Goal: Task Accomplishment & Management: Manage account settings

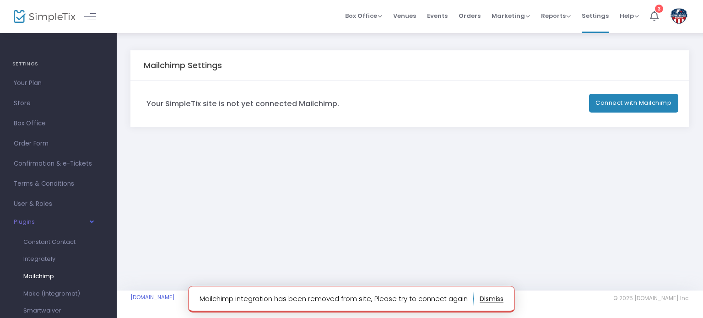
click at [447, 250] on div "Mailchimp Settings Your SimpleTix site is not yet connected Mailchimp. Connect …" at bounding box center [410, 161] width 586 height 258
click at [488, 298] on button "button" at bounding box center [491, 298] width 24 height 15
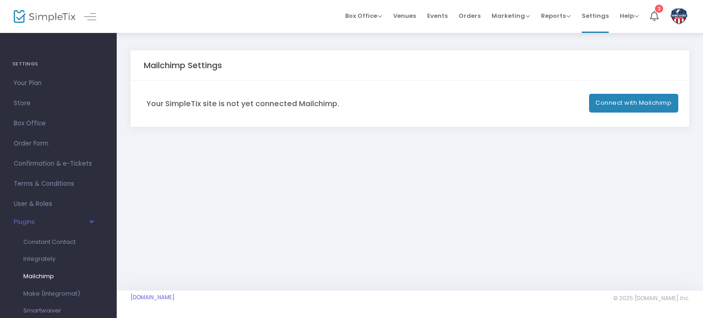
click at [618, 106] on button "Connect with Mailchimp" at bounding box center [634, 103] width 90 height 19
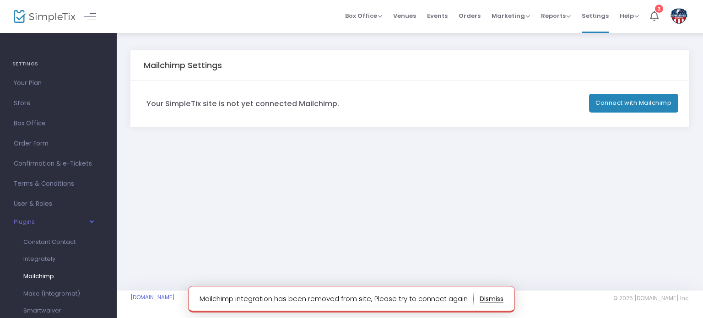
click at [492, 300] on button "button" at bounding box center [491, 298] width 24 height 15
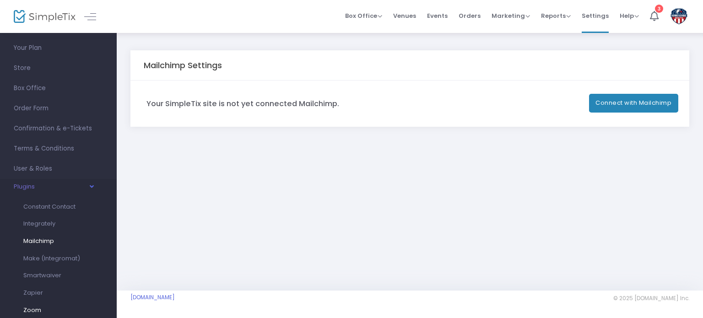
scroll to position [91, 0]
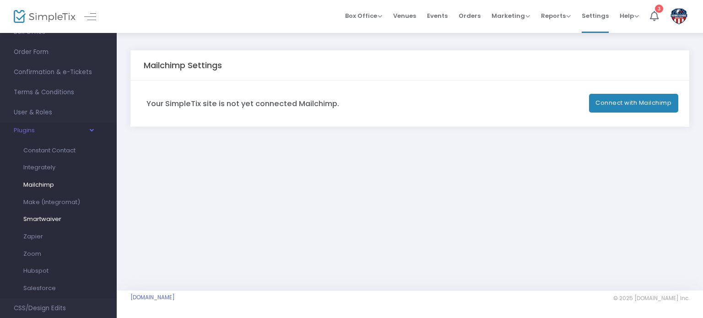
click at [47, 218] on span "Smartwaiver" at bounding box center [42, 219] width 38 height 9
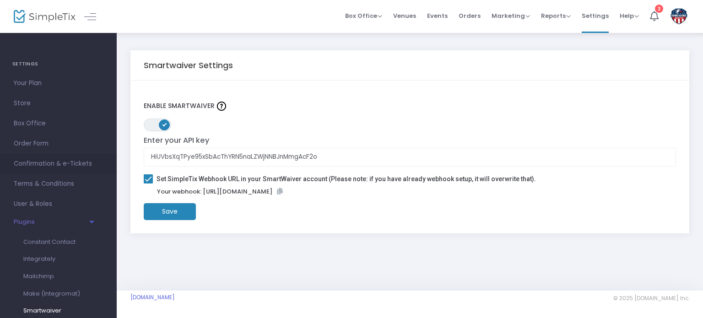
click at [55, 165] on span "Confirmation & e-Tickets" at bounding box center [58, 164] width 89 height 12
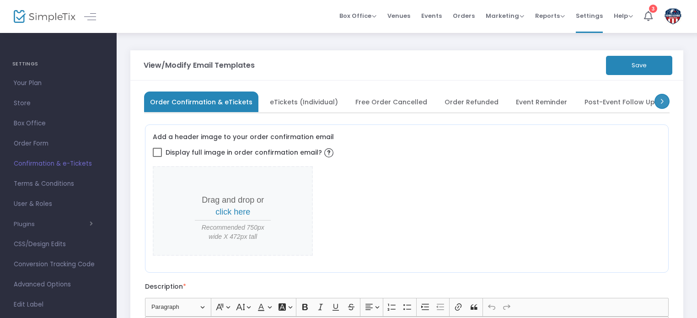
click at [664, 103] on span at bounding box center [661, 101] width 15 height 15
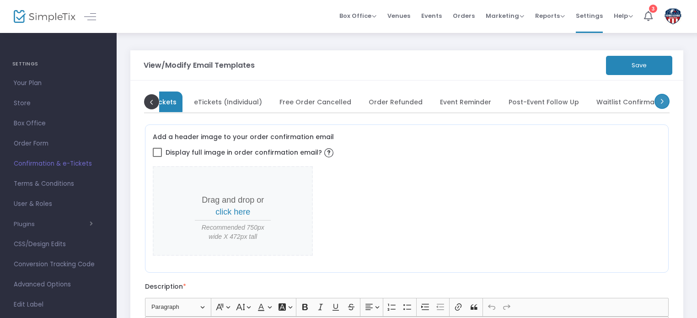
scroll to position [0, 91]
click at [664, 103] on span at bounding box center [661, 101] width 15 height 15
click at [661, 102] on span at bounding box center [661, 101] width 15 height 15
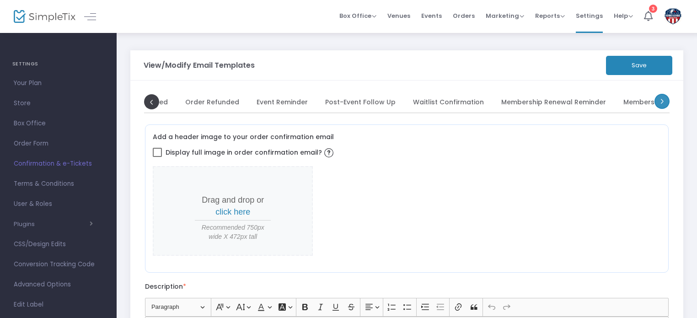
click at [660, 102] on span at bounding box center [661, 101] width 15 height 15
click at [147, 100] on span at bounding box center [151, 101] width 15 height 15
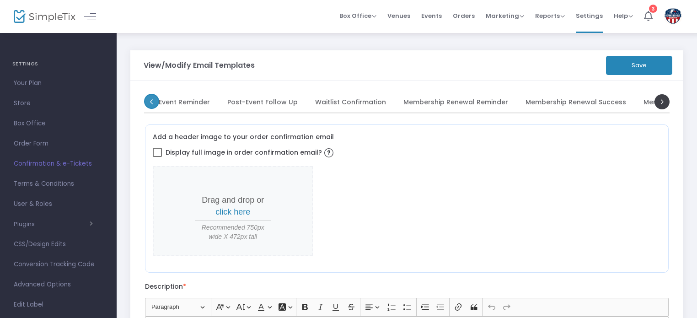
scroll to position [0, 370]
click at [147, 100] on span at bounding box center [151, 101] width 15 height 15
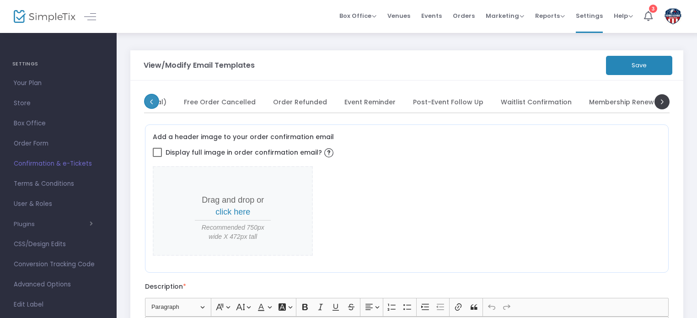
click at [147, 100] on span at bounding box center [151, 101] width 15 height 15
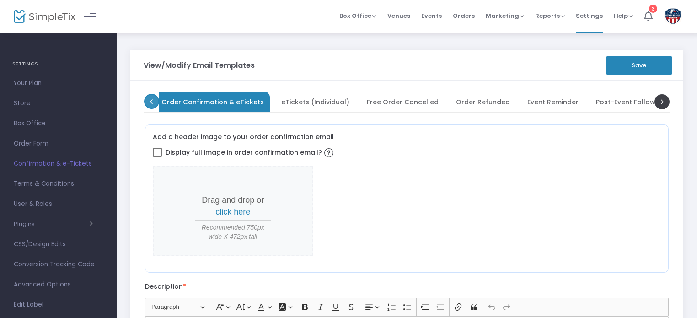
scroll to position [0, 4]
click at [147, 100] on span at bounding box center [151, 101] width 15 height 15
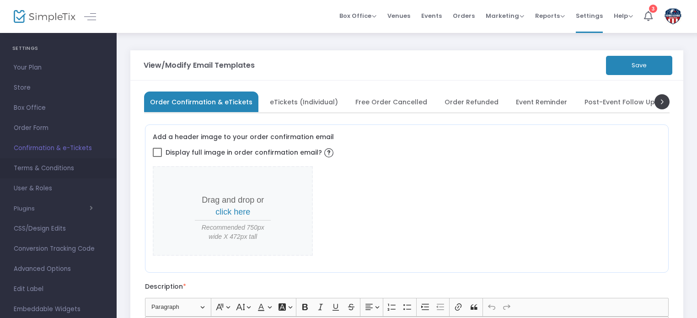
scroll to position [0, 0]
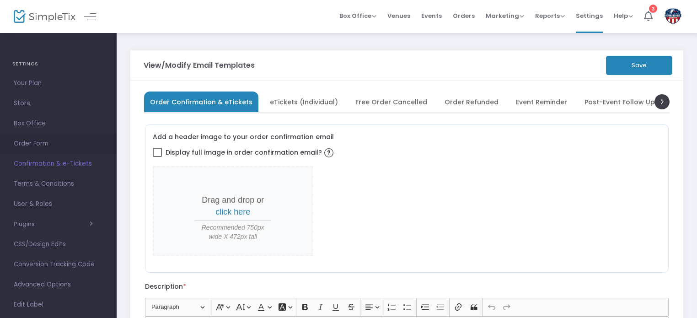
click at [42, 141] on span "Order Form" at bounding box center [58, 144] width 89 height 12
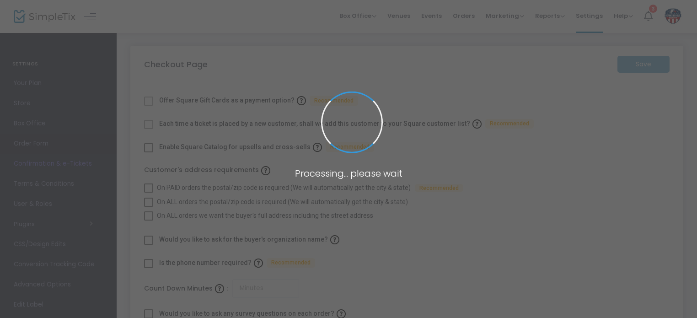
checkbox input "true"
type input "20"
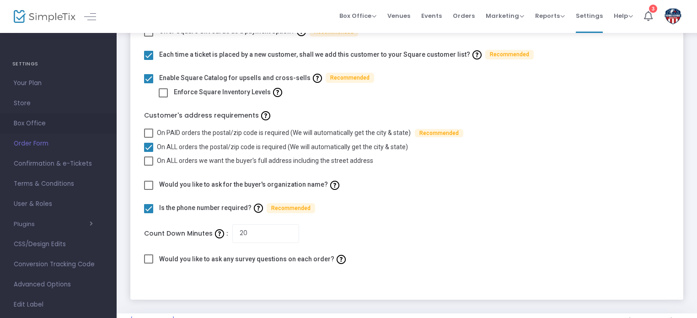
scroll to position [91, 0]
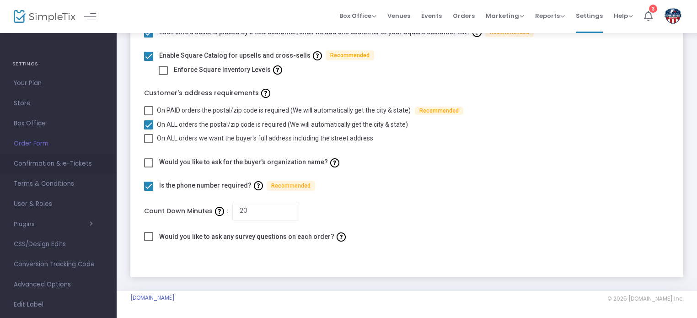
click at [51, 161] on span "Confirmation & e-Tickets" at bounding box center [58, 164] width 89 height 12
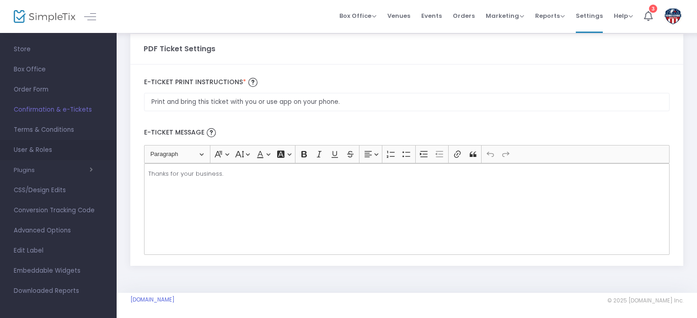
scroll to position [56, 0]
click at [59, 124] on span "Terms & Conditions" at bounding box center [58, 128] width 89 height 12
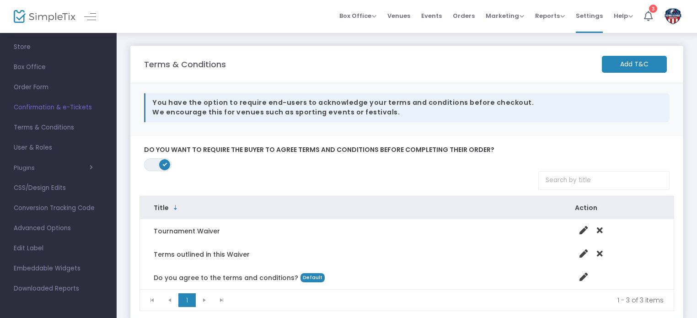
click at [617, 67] on m-button "Add T&C" at bounding box center [634, 64] width 65 height 17
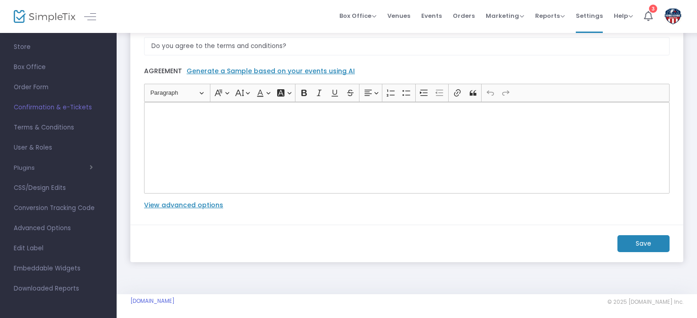
scroll to position [72, 0]
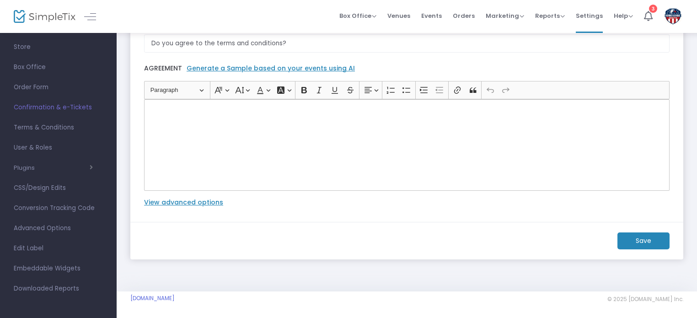
click at [187, 204] on label "View advanced options" at bounding box center [183, 203] width 79 height 10
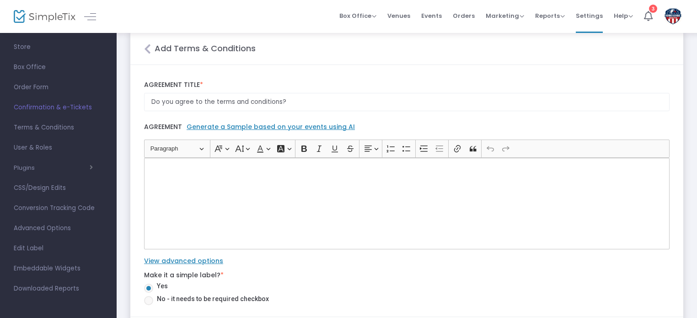
scroll to position [0, 0]
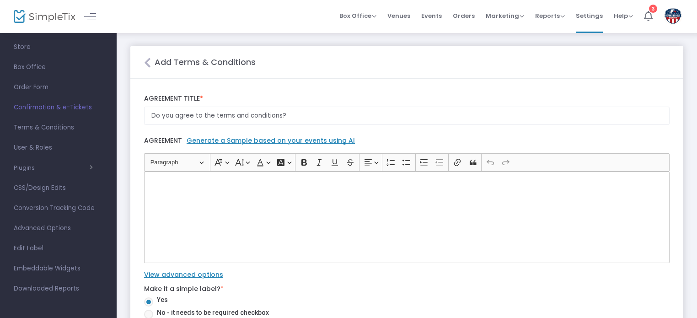
click at [149, 64] on icon "Close" at bounding box center [147, 62] width 7 height 11
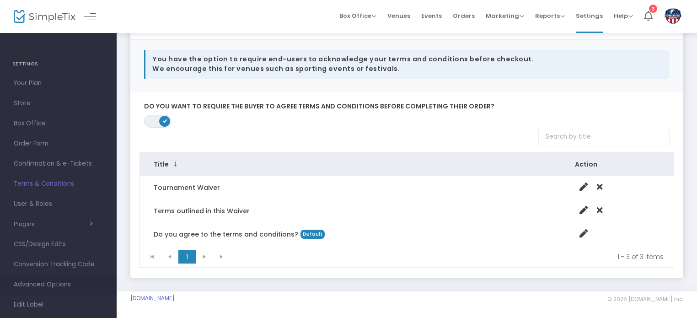
click at [44, 284] on span "Advanced Options" at bounding box center [58, 285] width 89 height 12
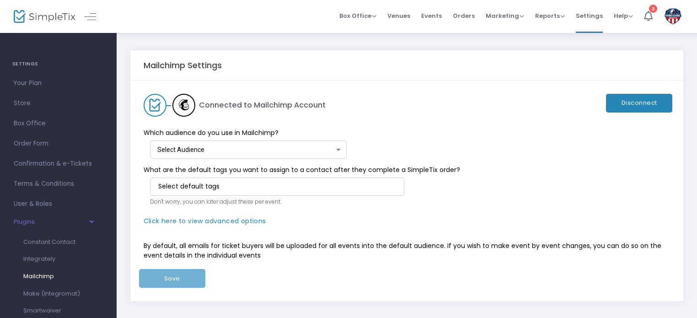
click at [333, 147] on div "Select Audience" at bounding box center [245, 149] width 177 height 7
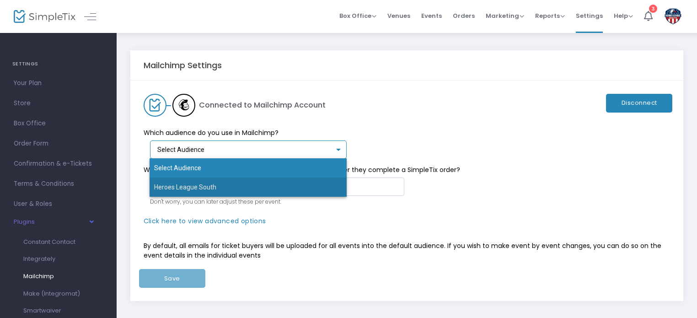
click at [290, 181] on span "Heroes League South" at bounding box center [248, 186] width 188 height 19
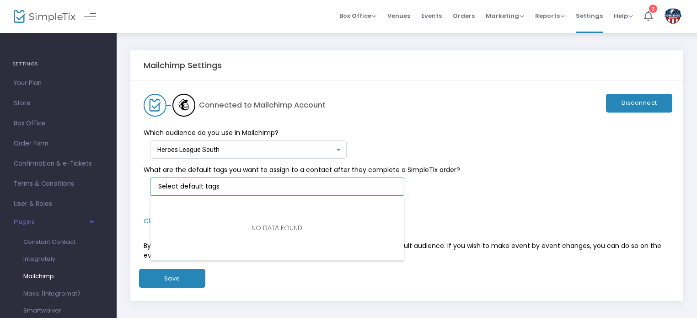
click at [261, 188] on input "NO DATA FOUND" at bounding box center [278, 187] width 241 height 10
click at [485, 193] on div "What are the default tags you want to assign to a contact after they complete a…" at bounding box center [402, 188] width 536 height 58
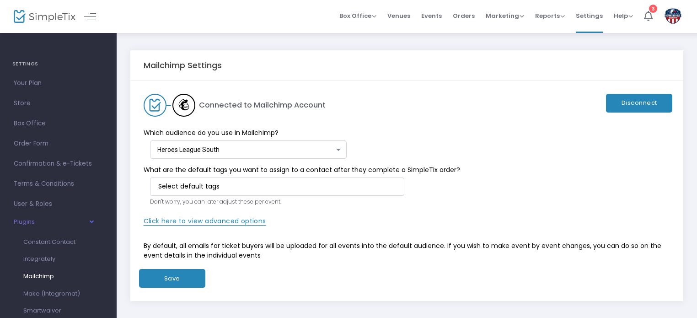
click at [244, 218] on span "Click here to view advanced options" at bounding box center [205, 220] width 123 height 9
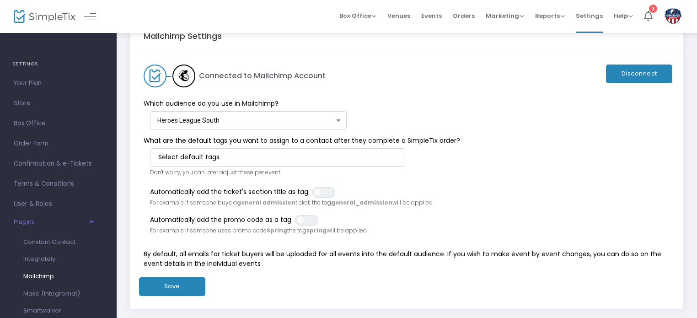
scroll to position [46, 0]
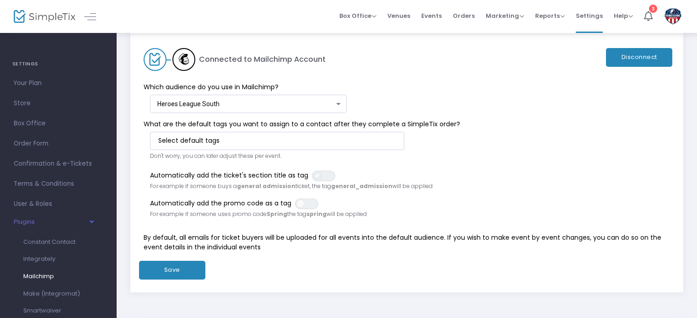
click at [324, 175] on span "ON OFF" at bounding box center [323, 176] width 23 height 11
click at [176, 266] on button "Save" at bounding box center [172, 270] width 66 height 19
click at [185, 265] on button "Save" at bounding box center [172, 270] width 66 height 19
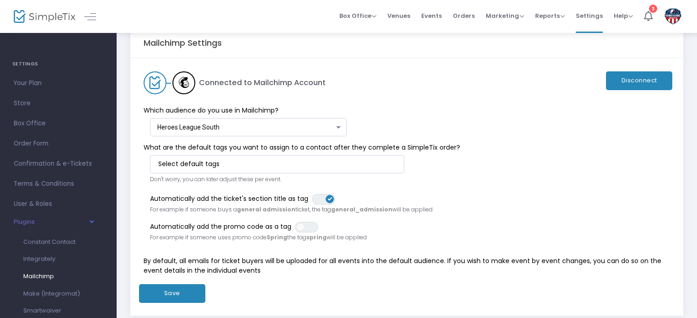
scroll to position [0, 0]
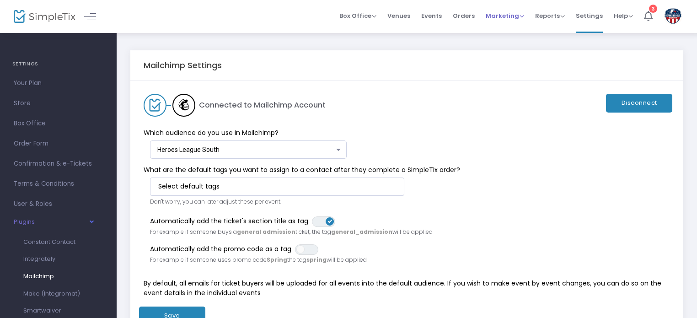
click at [492, 16] on span "Marketing" at bounding box center [505, 15] width 38 height 9
click at [454, 33] on div "Mailchimp Settings Connected to Mailchimp Account Disconnect Which audience do …" at bounding box center [407, 203] width 580 height 342
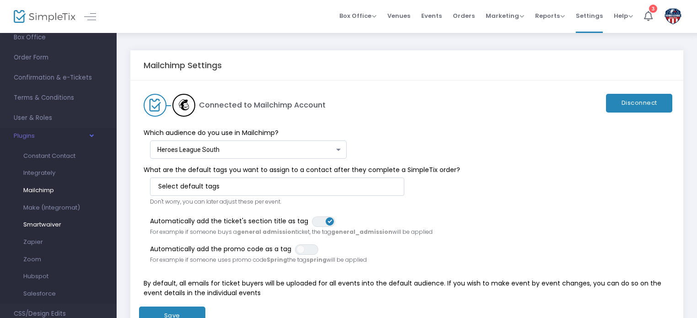
scroll to position [91, 0]
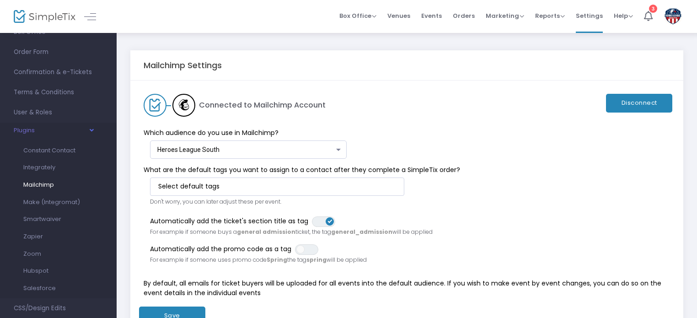
click at [46, 186] on span "Mailchimp" at bounding box center [38, 184] width 31 height 9
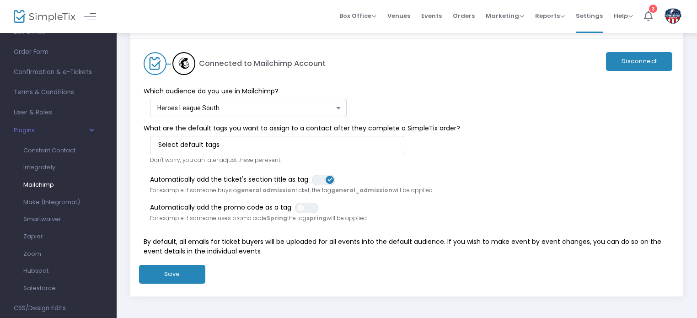
scroll to position [0, 0]
